Goal: Task Accomplishment & Management: Manage account settings

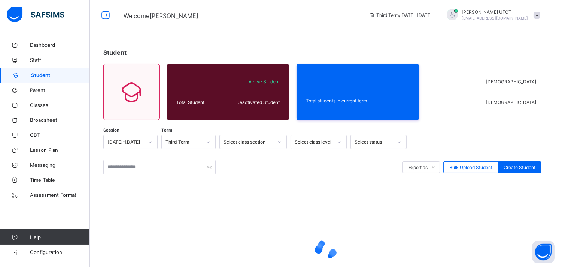
scroll to position [65, 0]
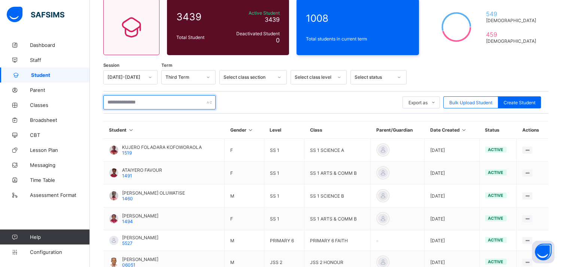
click at [159, 99] on input "text" at bounding box center [159, 102] width 112 height 14
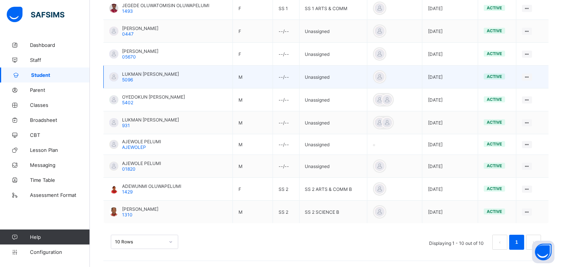
scroll to position [208, 0]
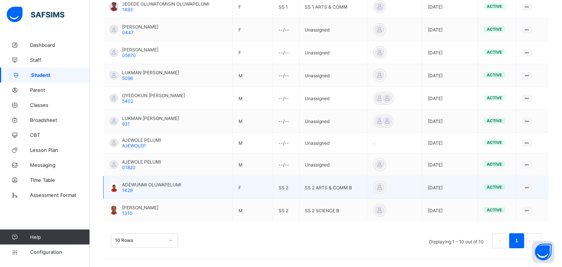
type input "******"
click at [147, 183] on span "ADEWUNMI OLUWAPELUMI" at bounding box center [151, 185] width 59 height 6
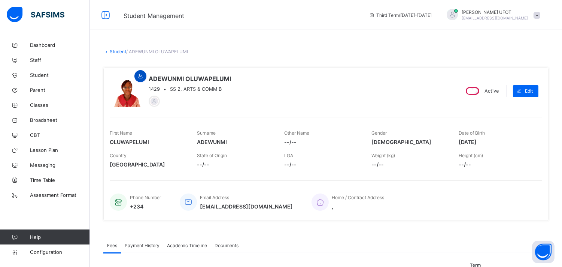
click at [140, 79] on div at bounding box center [140, 76] width 12 height 12
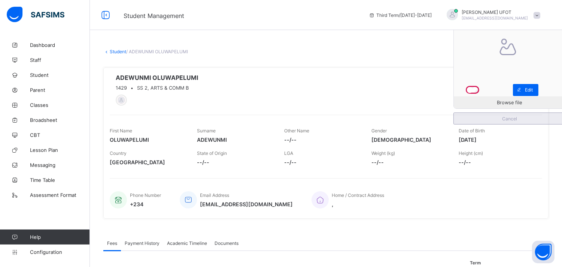
click at [522, 117] on span "Cancel" at bounding box center [509, 119] width 100 height 6
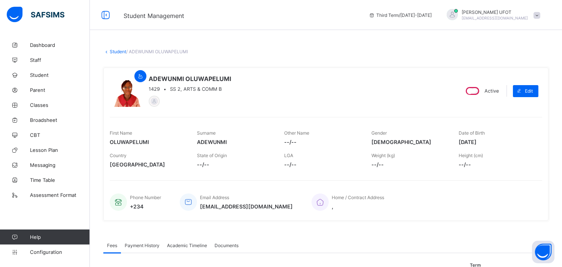
drag, startPoint x: 126, startPoint y: 90, endPoint x: 118, endPoint y: 94, distance: 8.7
click at [118, 94] on div at bounding box center [126, 90] width 33 height 33
click at [534, 94] on div "Edit" at bounding box center [525, 91] width 25 height 12
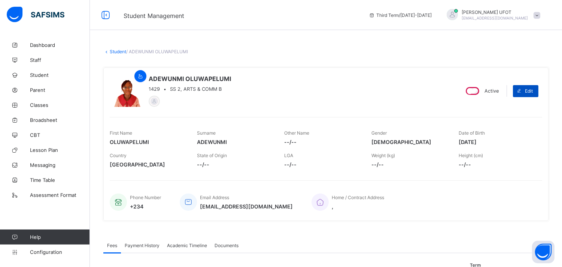
select select "**"
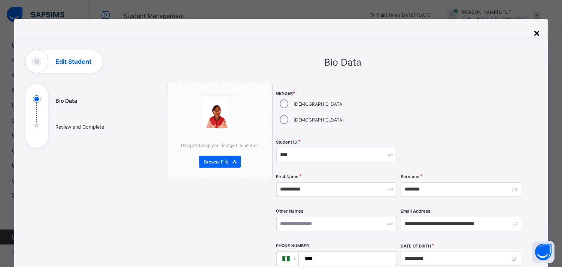
click at [537, 33] on div "×" at bounding box center [536, 32] width 7 height 13
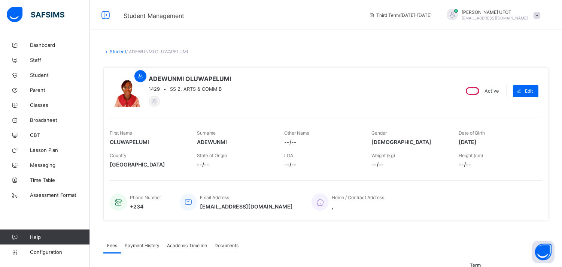
click at [115, 52] on link "Student" at bounding box center [118, 52] width 16 height 6
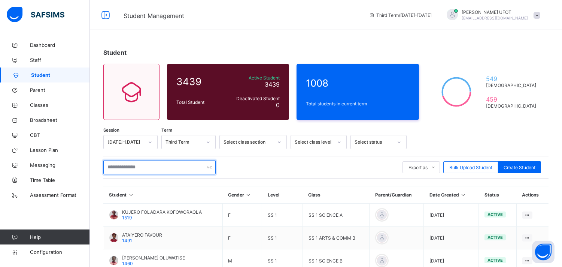
click at [114, 170] on input "text" at bounding box center [159, 167] width 112 height 14
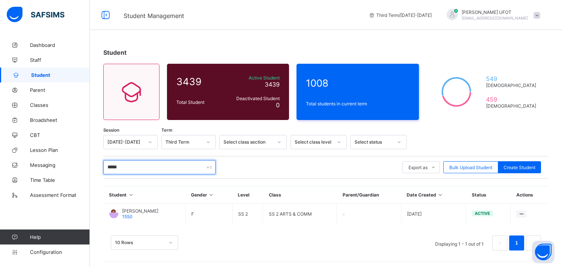
scroll to position [1, 0]
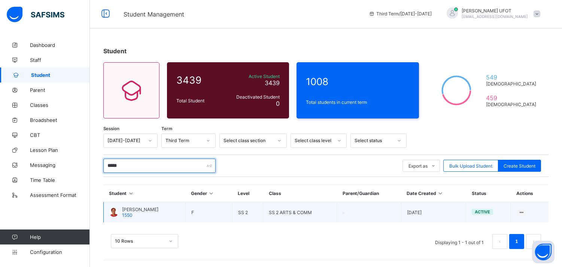
type input "*****"
click at [142, 211] on span "[PERSON_NAME]" at bounding box center [140, 209] width 36 height 6
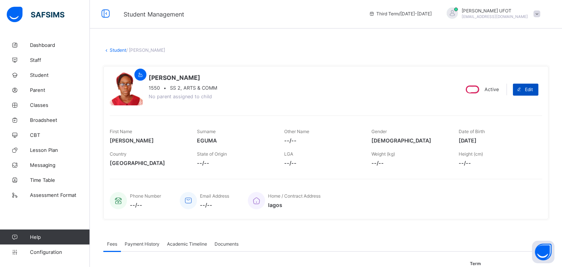
click at [535, 93] on div "Edit" at bounding box center [525, 89] width 25 height 12
select select "**"
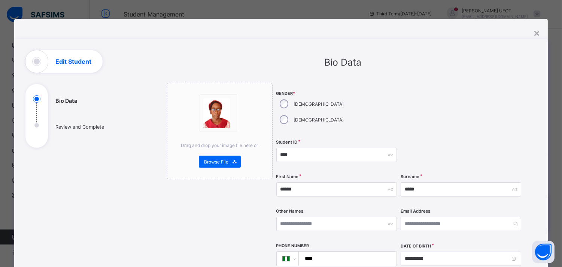
drag, startPoint x: 219, startPoint y: 115, endPoint x: 431, endPoint y: 84, distance: 213.9
click at [431, 84] on div at bounding box center [461, 109] width 121 height 53
click at [537, 33] on div "×" at bounding box center [536, 32] width 7 height 13
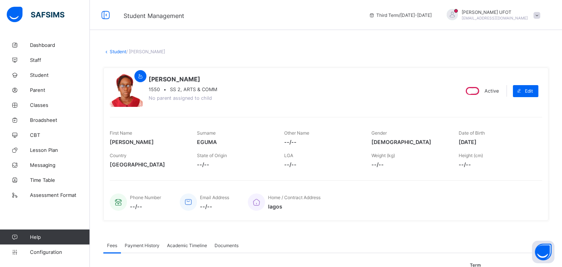
click at [517, 19] on span "[EMAIL_ADDRESS][DOMAIN_NAME]" at bounding box center [495, 18] width 66 height 4
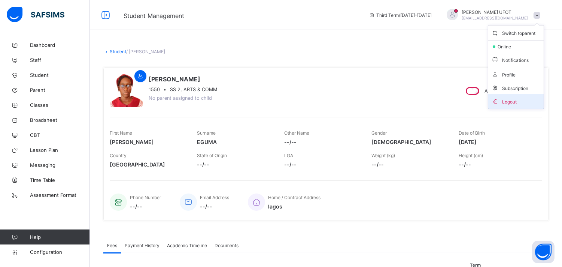
click at [511, 98] on span "Logout" at bounding box center [515, 101] width 49 height 9
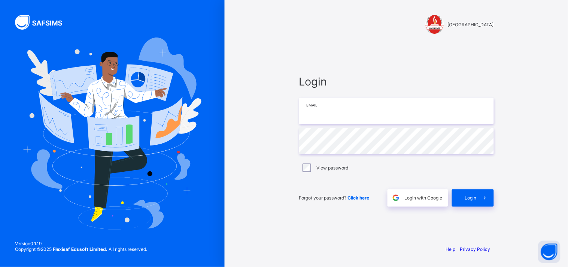
click at [436, 110] on input "email" at bounding box center [396, 111] width 195 height 26
type input "**********"
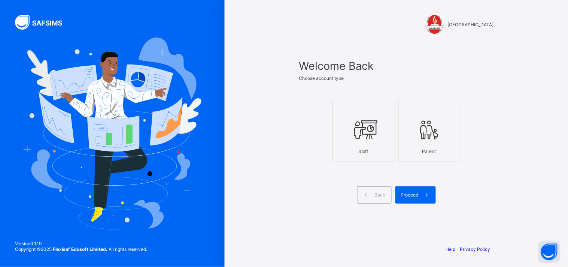
click at [387, 136] on div at bounding box center [364, 130] width 54 height 30
click at [419, 196] on span at bounding box center [427, 194] width 17 height 17
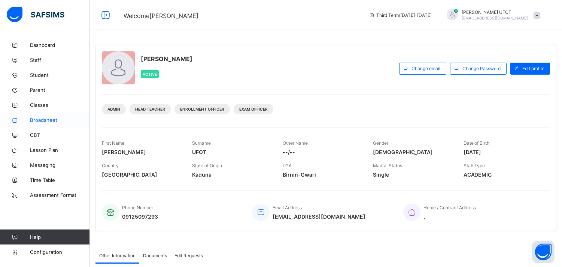
click at [57, 119] on span "Broadsheet" at bounding box center [60, 120] width 60 height 6
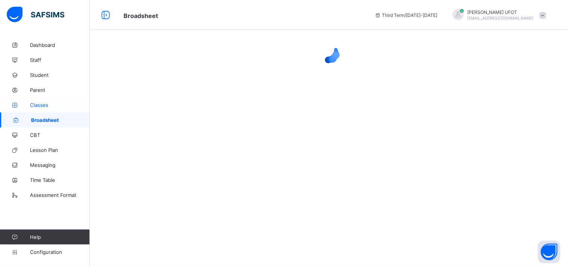
click at [44, 102] on span "Classes" at bounding box center [60, 105] width 60 height 6
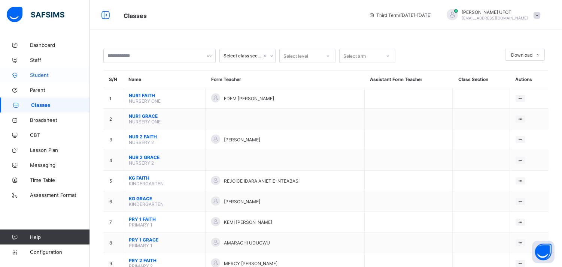
click at [59, 77] on span "Student" at bounding box center [60, 75] width 60 height 6
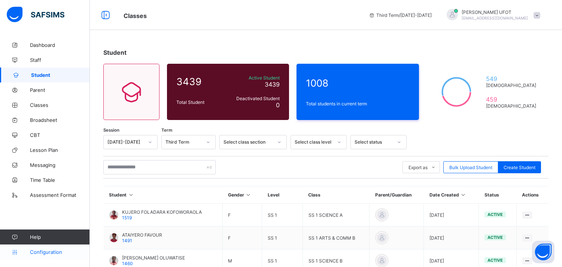
click at [52, 250] on span "Configuration" at bounding box center [60, 252] width 60 height 6
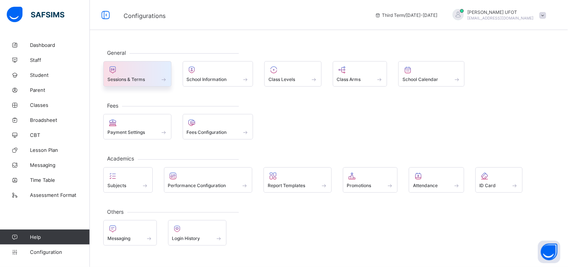
click at [163, 78] on span at bounding box center [163, 79] width 7 height 6
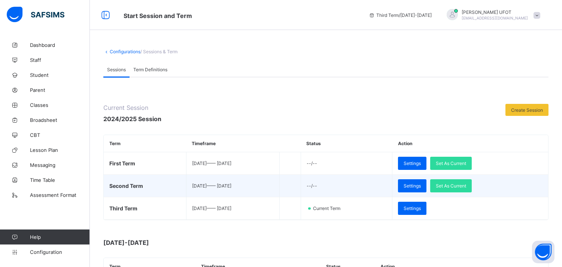
click at [385, 189] on td "--/--" at bounding box center [346, 185] width 91 height 22
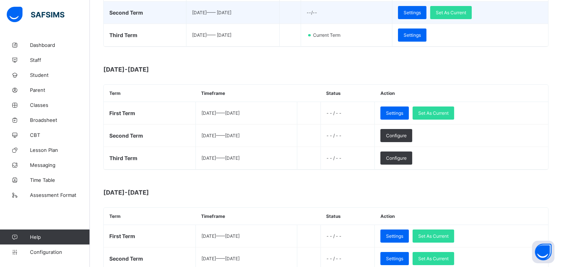
scroll to position [176, 0]
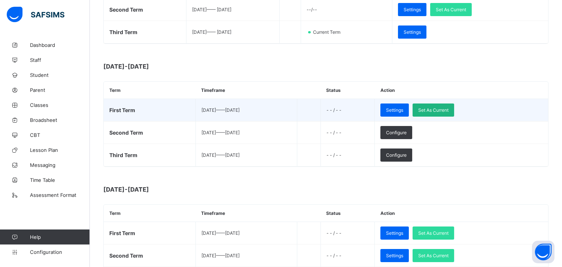
click at [448, 109] on span "Set As Current" at bounding box center [433, 110] width 30 height 6
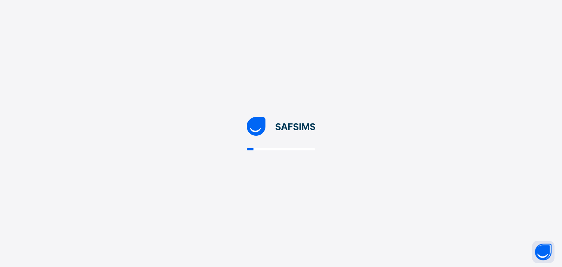
scroll to position [0, 0]
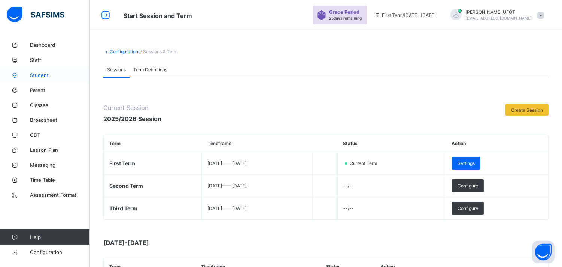
click at [53, 70] on link "Student" at bounding box center [45, 74] width 90 height 15
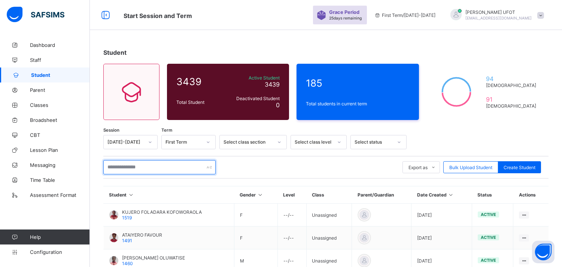
click at [146, 166] on input "text" at bounding box center [159, 167] width 112 height 14
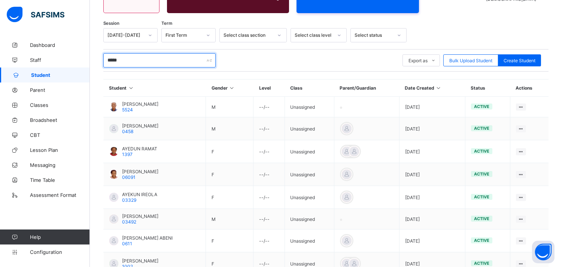
scroll to position [201, 0]
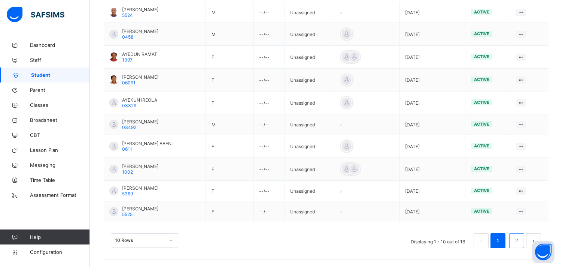
type input "*****"
click at [520, 239] on link "2" at bounding box center [516, 241] width 7 height 10
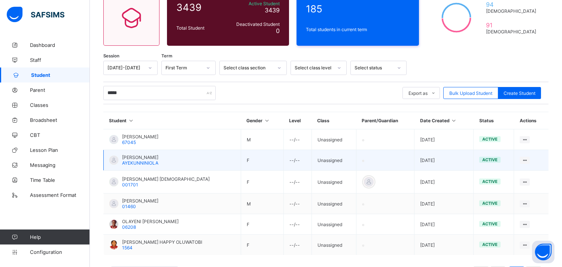
scroll to position [107, 0]
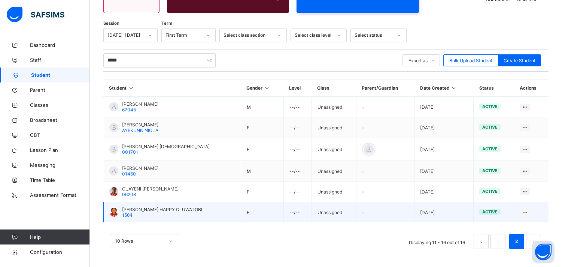
click at [128, 204] on td "[PERSON_NAME] HAPPY OLUWATOBI 1564" at bounding box center [172, 212] width 137 height 21
click at [148, 209] on span "[PERSON_NAME] HAPPY OLUWATOBI" at bounding box center [162, 209] width 80 height 6
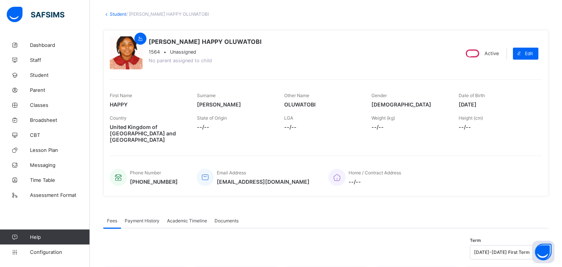
scroll to position [36, 0]
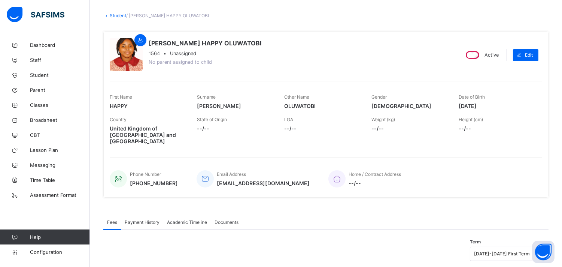
click at [125, 56] on div at bounding box center [126, 54] width 33 height 33
click at [525, 55] on span at bounding box center [519, 55] width 12 height 12
select select "**"
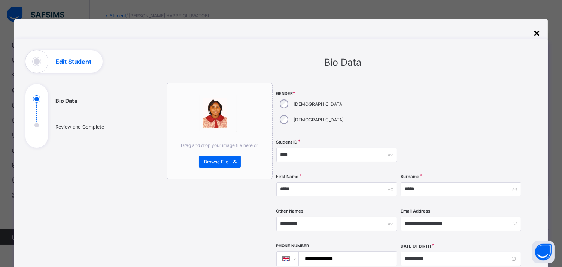
click at [538, 31] on div "×" at bounding box center [536, 32] width 7 height 13
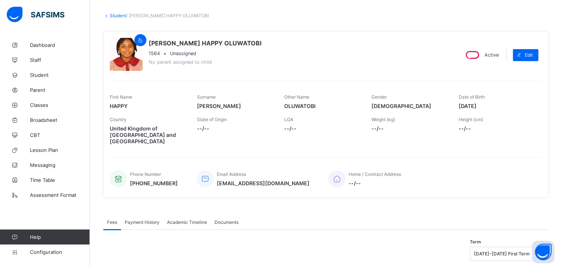
click at [118, 16] on link "Student" at bounding box center [118, 16] width 16 height 6
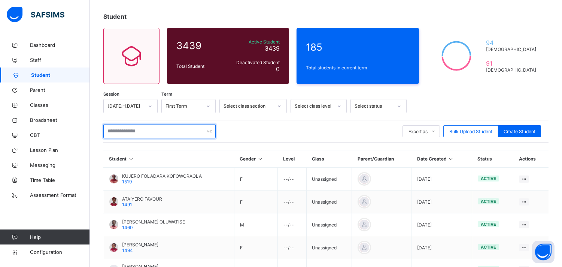
click at [150, 131] on input "text" at bounding box center [159, 131] width 112 height 14
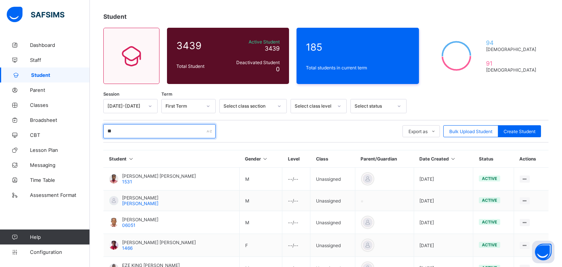
type input "*"
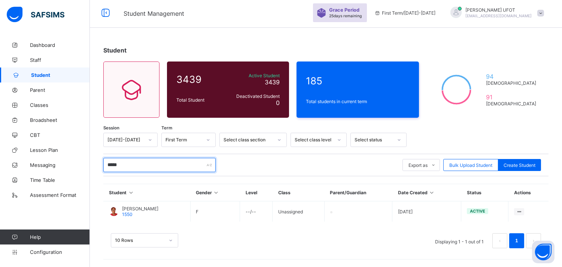
scroll to position [1, 0]
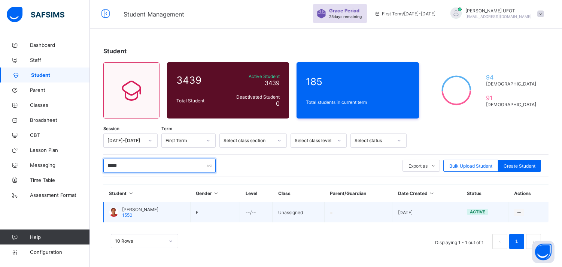
type input "*****"
click at [133, 209] on span "[PERSON_NAME]" at bounding box center [140, 209] width 36 height 6
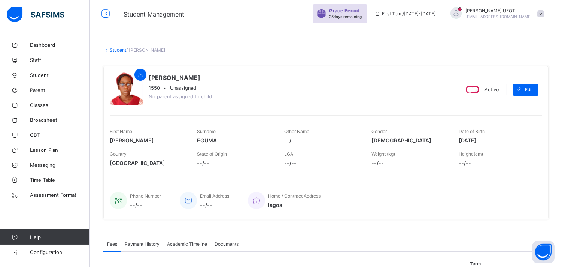
click at [113, 50] on link "Student" at bounding box center [118, 50] width 16 height 6
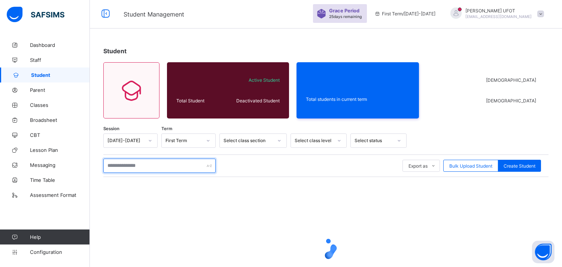
click at [128, 163] on input "text" at bounding box center [159, 165] width 112 height 14
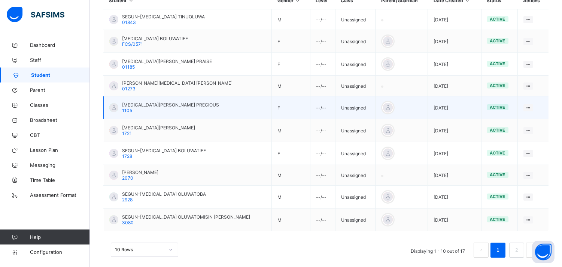
scroll to position [204, 0]
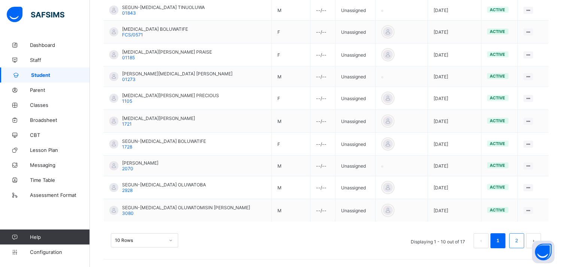
type input "*****"
click at [520, 243] on link "2" at bounding box center [516, 241] width 7 height 10
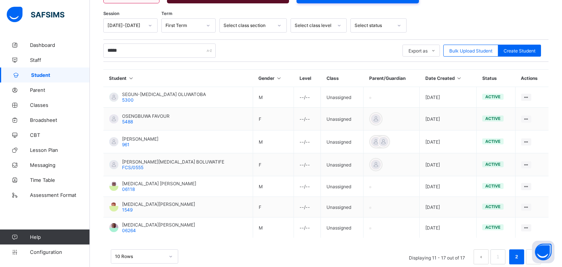
scroll to position [132, 0]
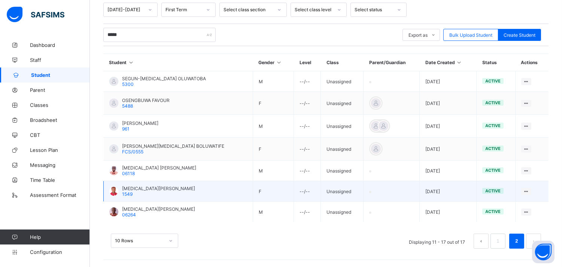
click at [155, 185] on span "[MEDICAL_DATA][PERSON_NAME]" at bounding box center [158, 188] width 73 height 6
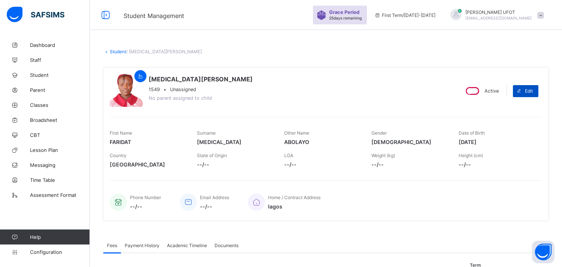
click at [533, 89] on span "Edit" at bounding box center [529, 91] width 8 height 6
select select "**"
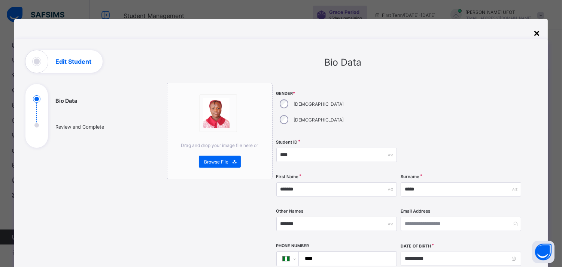
click at [538, 33] on div "×" at bounding box center [536, 32] width 7 height 13
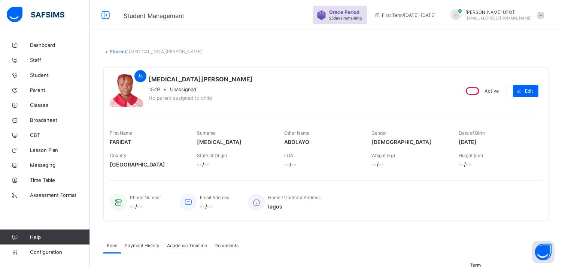
click at [115, 52] on link "Student" at bounding box center [118, 52] width 16 height 6
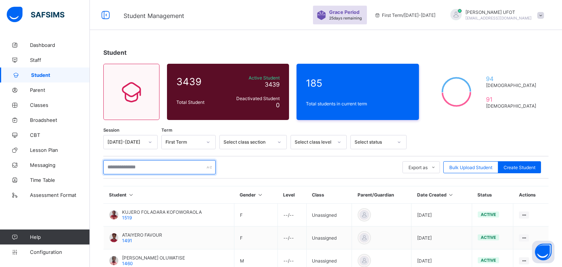
click at [149, 167] on input "text" at bounding box center [159, 167] width 112 height 14
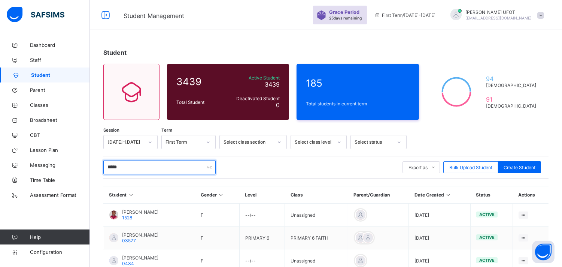
type input "*****"
click at [242, 173] on div "***** Export as Pdf Report Excel Report Excel Report (LMS) Bulk Upload Student …" at bounding box center [325, 167] width 445 height 14
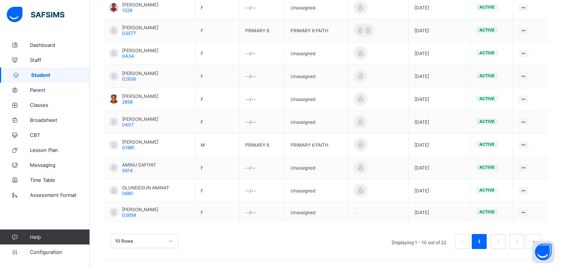
scroll to position [208, 0]
click at [501, 237] on link "2" at bounding box center [497, 241] width 7 height 10
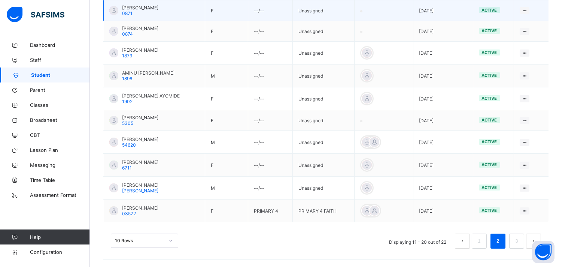
scroll to position [204, 0]
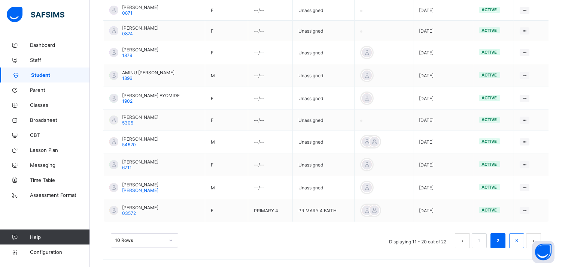
click at [520, 242] on link "3" at bounding box center [516, 241] width 7 height 10
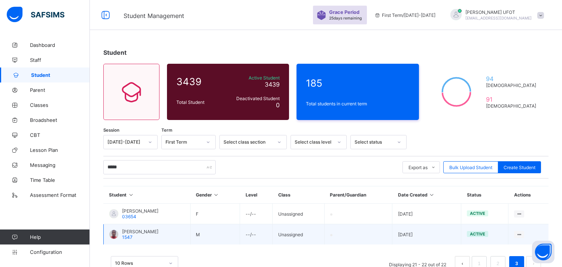
click at [137, 231] on span "[PERSON_NAME]" at bounding box center [140, 231] width 36 height 6
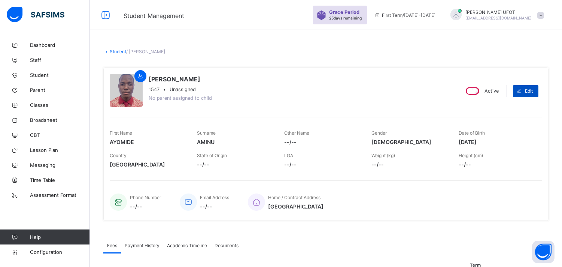
click at [525, 93] on span at bounding box center [519, 91] width 12 height 12
select select "**"
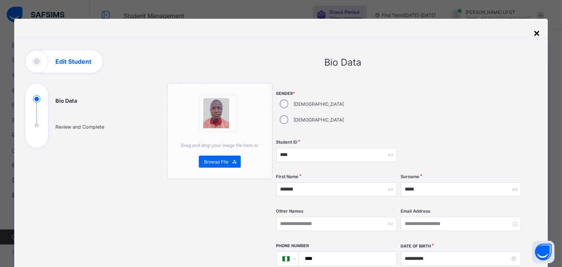
click at [540, 32] on div "×" at bounding box center [536, 32] width 7 height 13
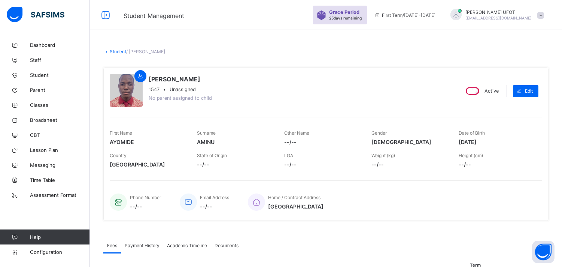
click at [122, 51] on link "Student" at bounding box center [118, 52] width 16 height 6
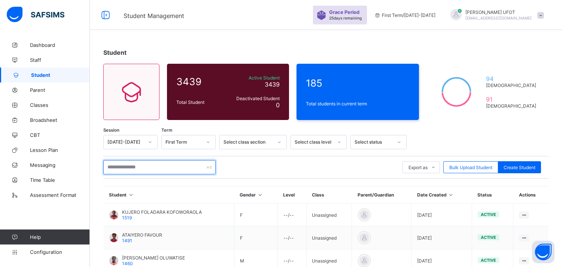
click at [180, 166] on input "text" at bounding box center [159, 167] width 112 height 14
type input "********"
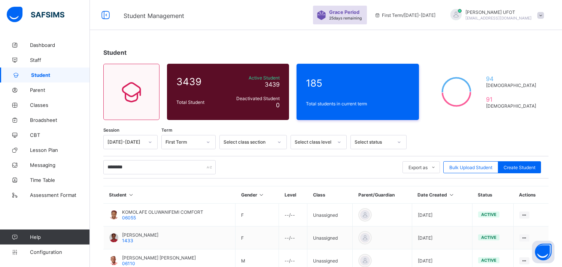
click at [172, 185] on div "Session [DATE]-[DATE] Term First Term Select class section Select class level S…" at bounding box center [325, 220] width 445 height 171
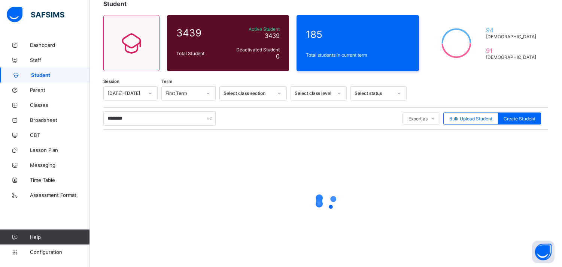
scroll to position [50, 0]
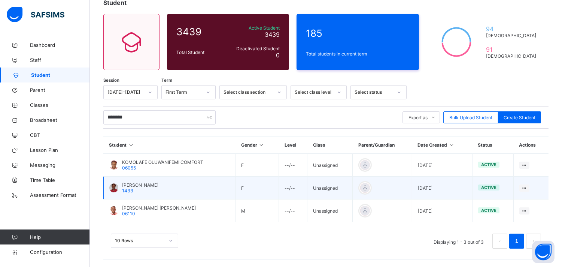
click at [136, 184] on span "[PERSON_NAME]" at bounding box center [140, 185] width 36 height 6
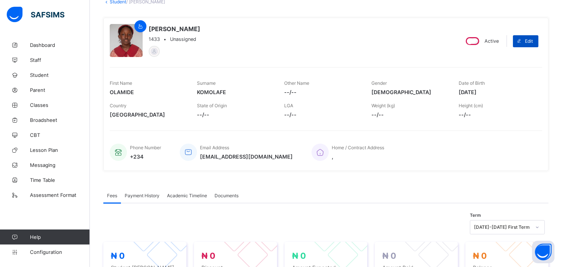
click at [523, 37] on span at bounding box center [519, 41] width 12 height 12
select select "**"
